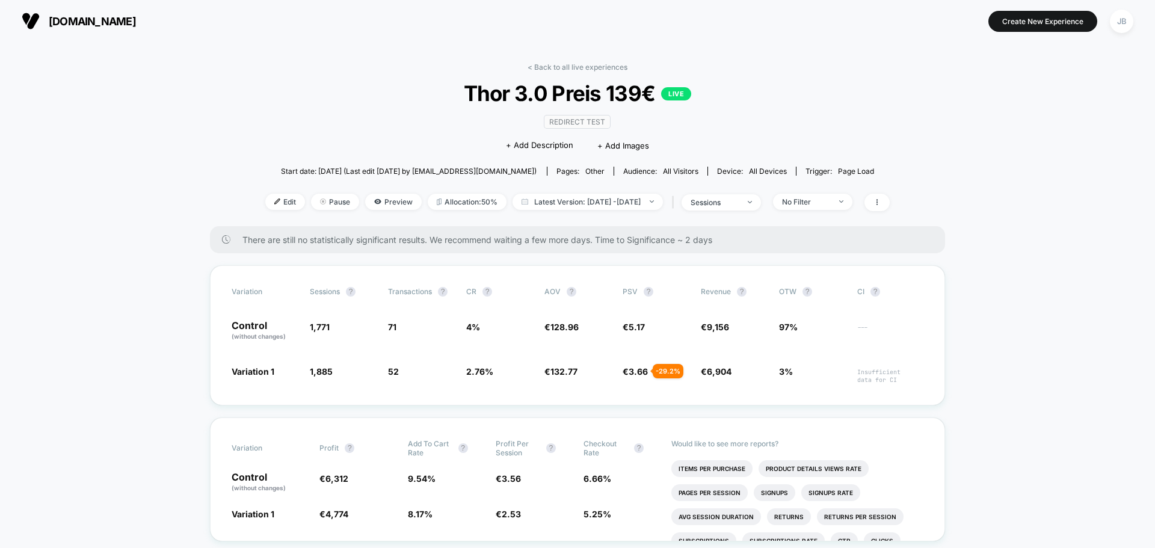
click at [58, 21] on span "[DOMAIN_NAME]" at bounding box center [92, 21] width 87 height 13
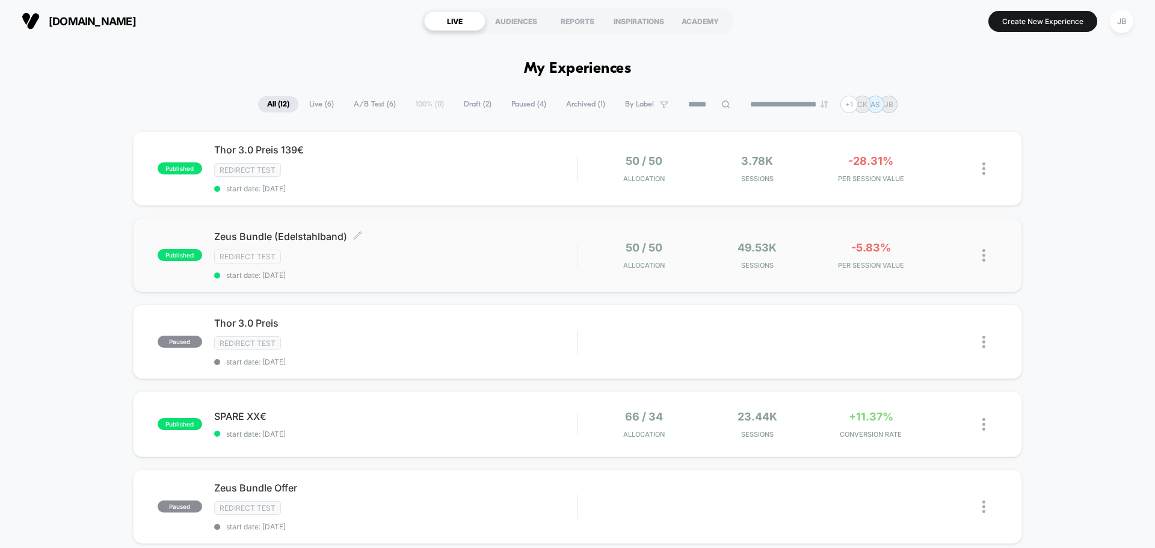
click at [320, 238] on span "[PERSON_NAME] (Edelstahlband) Click to edit experience details" at bounding box center [395, 236] width 363 height 12
